Goal: Task Accomplishment & Management: Use online tool/utility

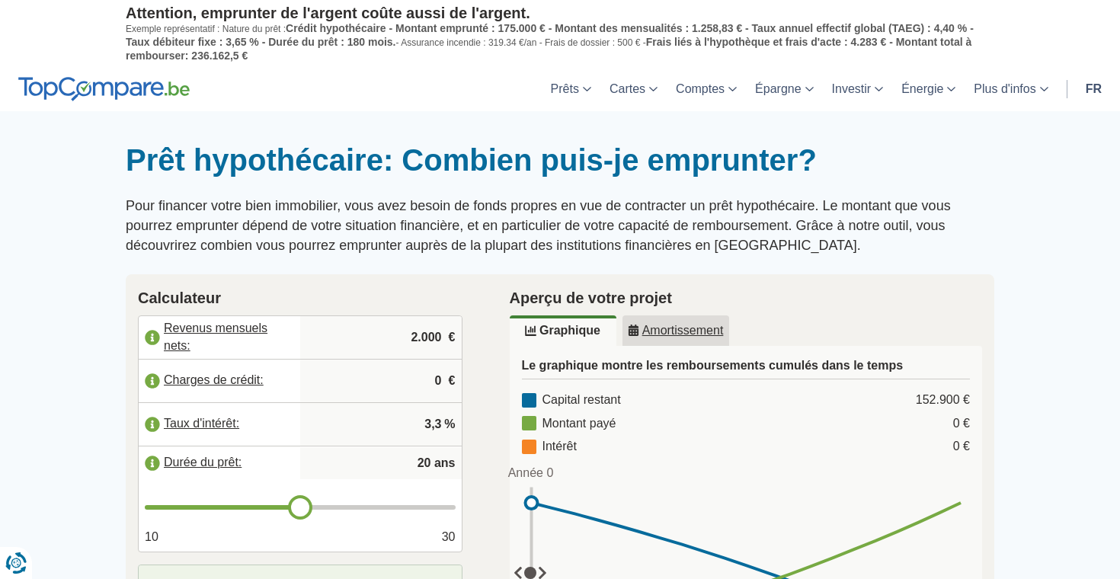
click at [434, 335] on input "2.000" at bounding box center [380, 337] width 149 height 41
type input "2"
type input "4.450"
click at [153, 384] on label "Charges de crédit:" at bounding box center [220, 381] width 162 height 34
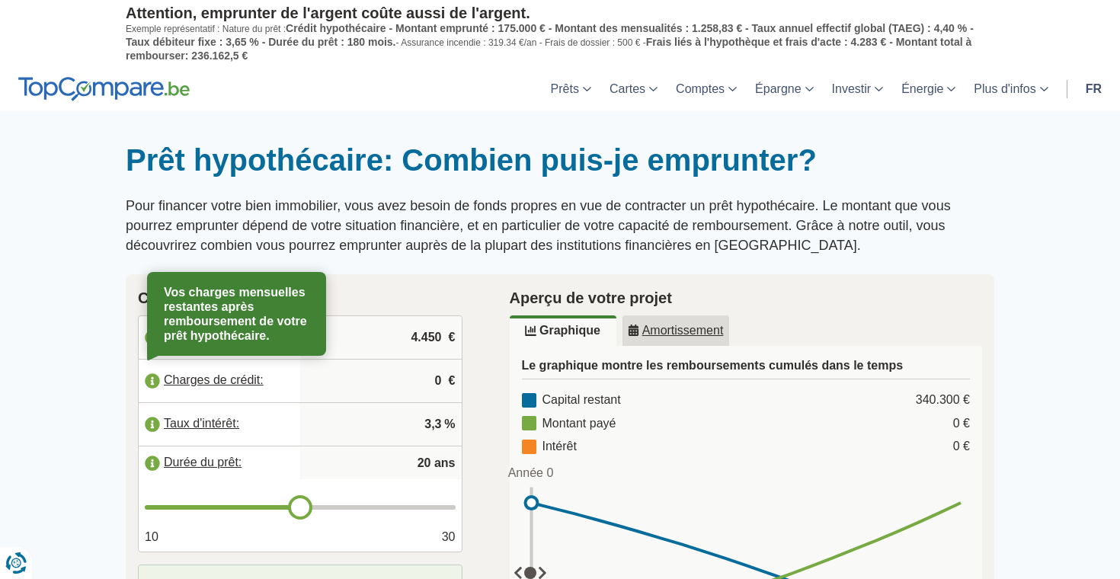
type input "21"
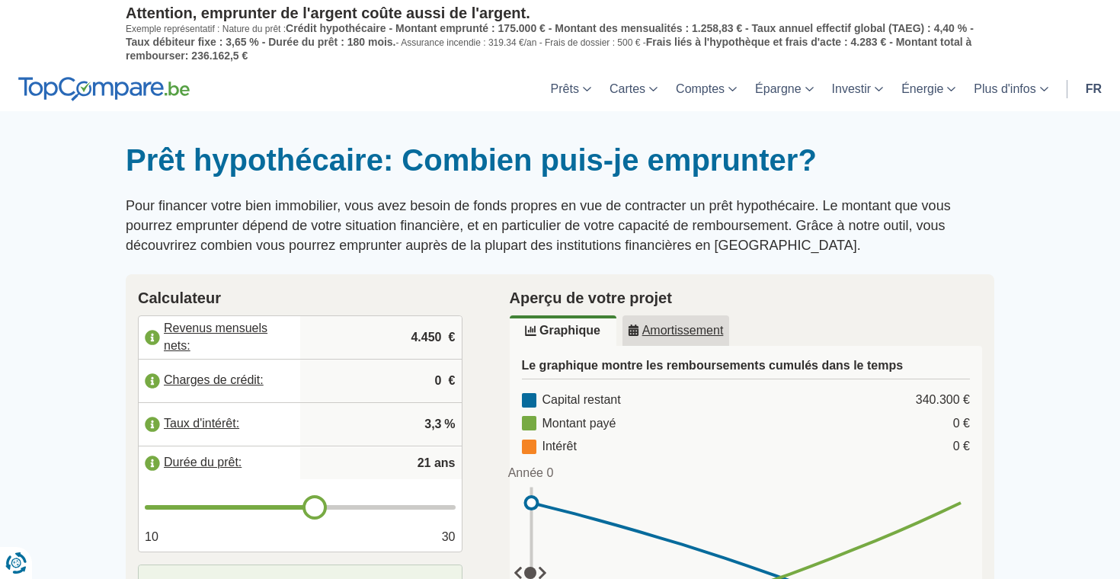
type input "22"
type input "23"
type input "24"
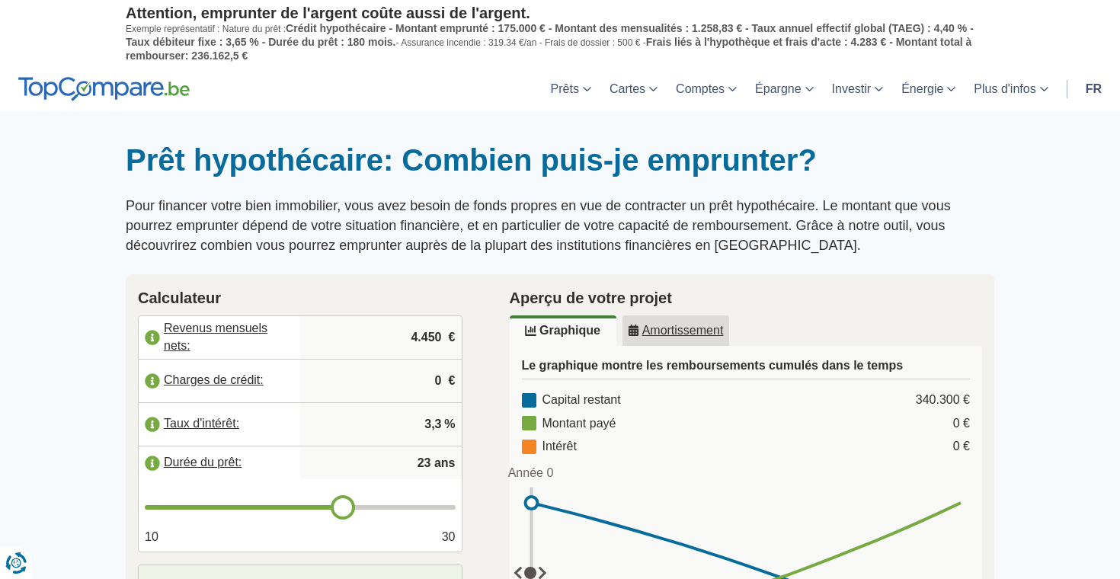
type input "24"
type input "25"
drag, startPoint x: 305, startPoint y: 502, endPoint x: 370, endPoint y: 503, distance: 64.8
type input "25"
click at [370, 505] on input "range" at bounding box center [300, 507] width 311 height 5
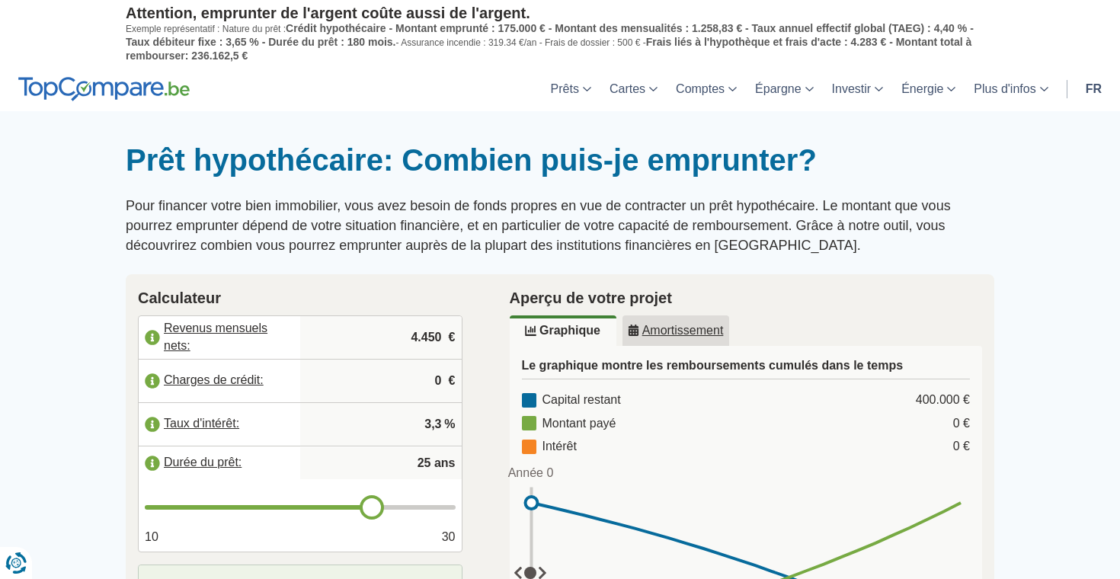
click at [152, 329] on label "Revenus mensuels nets:" at bounding box center [220, 338] width 162 height 34
click at [427, 334] on input "4.450" at bounding box center [380, 337] width 149 height 41
click at [153, 381] on label "Charges de crédit:" at bounding box center [220, 381] width 162 height 34
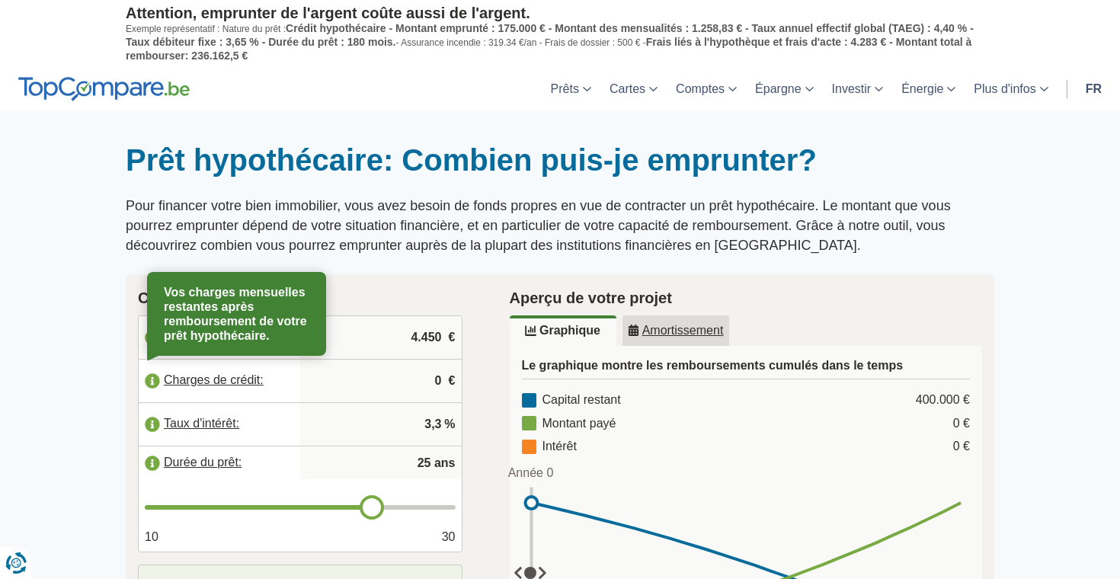
click at [441, 377] on input "0" at bounding box center [380, 380] width 149 height 41
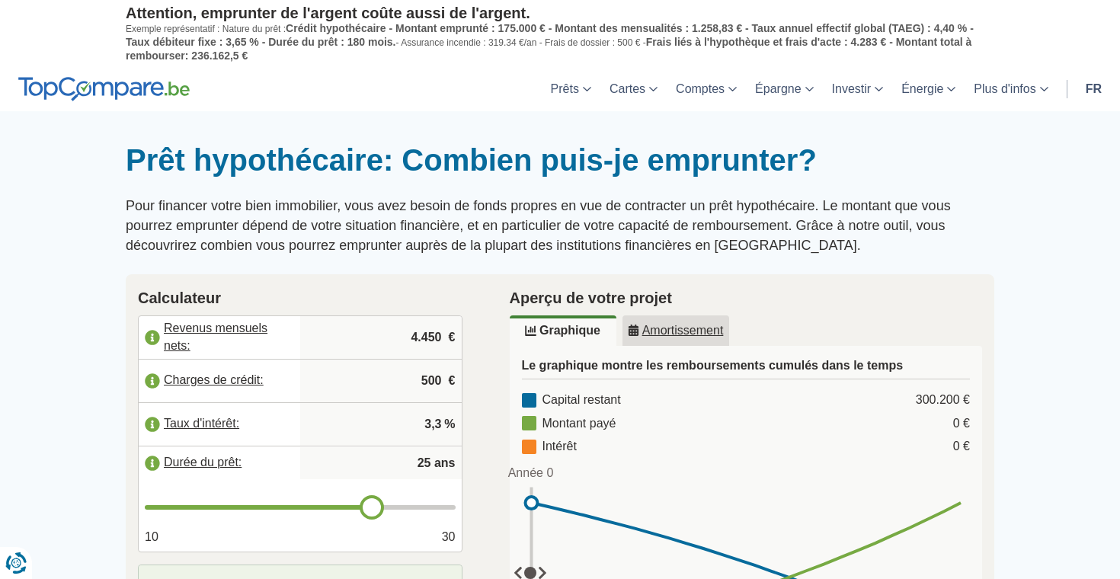
type input "500"
click at [440, 425] on input "3,3" at bounding box center [380, 424] width 149 height 41
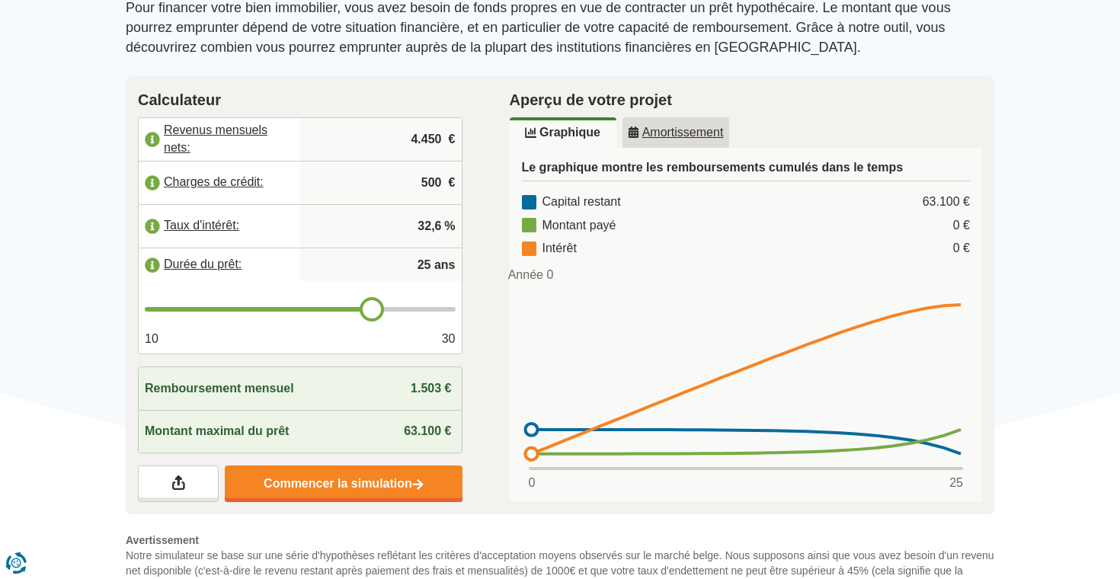
scroll to position [202, 0]
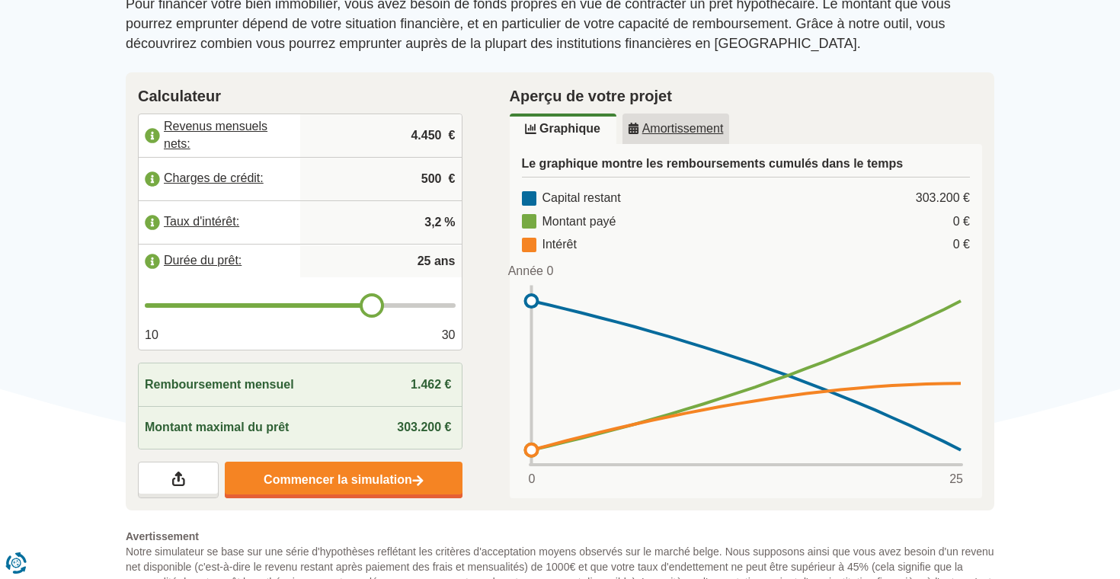
type input "3,2"
click at [484, 505] on div "Calculateur Revenus mensuels nets: 4.450 € Charges de crédit: 500 € Taux d'inté…" at bounding box center [300, 291] width 372 height 439
click at [418, 129] on input "4.450" at bounding box center [380, 135] width 149 height 41
